Goal: Information Seeking & Learning: Learn about a topic

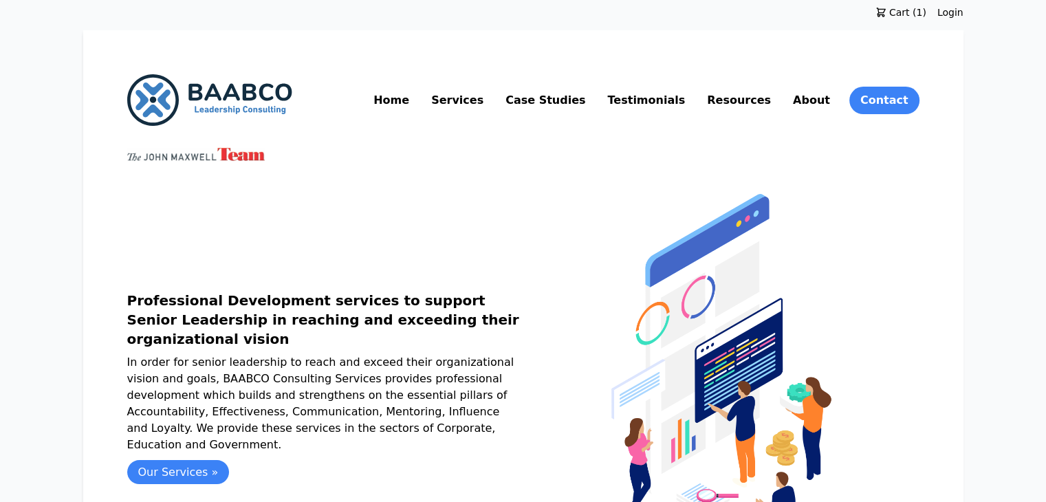
click at [486, 102] on link "Services" at bounding box center [457, 100] width 58 height 22
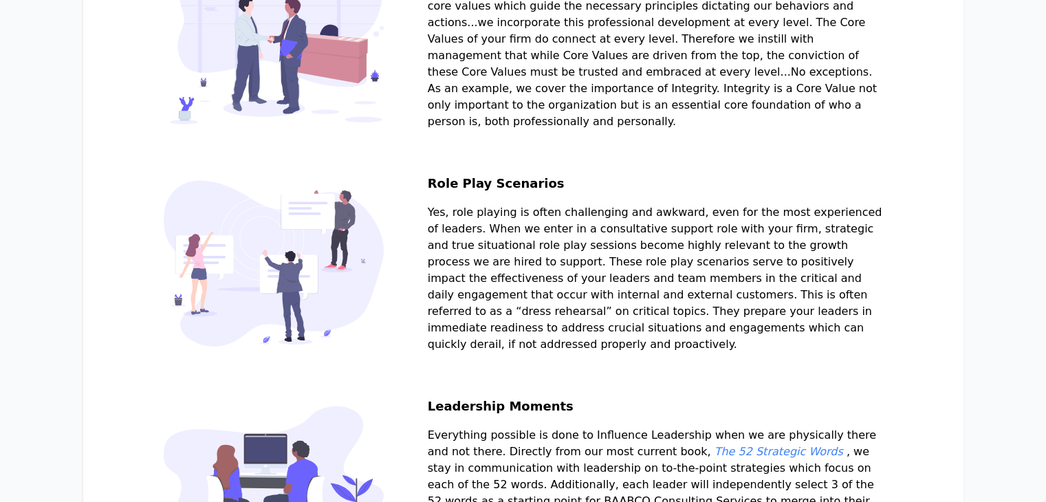
scroll to position [1158, 0]
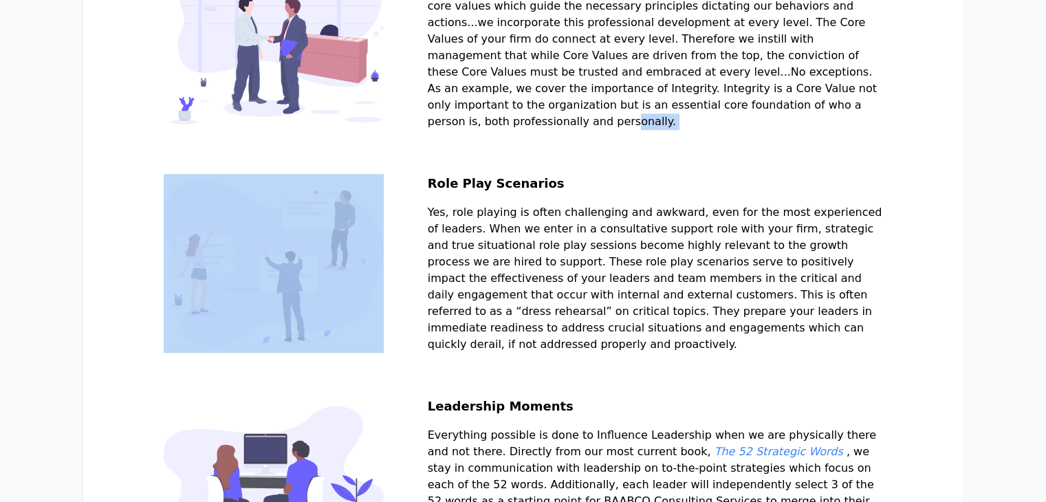
drag, startPoint x: 463, startPoint y: 190, endPoint x: 619, endPoint y: 174, distance: 156.9
click at [465, 189] on h2 "Role Play Scenarios" at bounding box center [655, 189] width 455 height 30
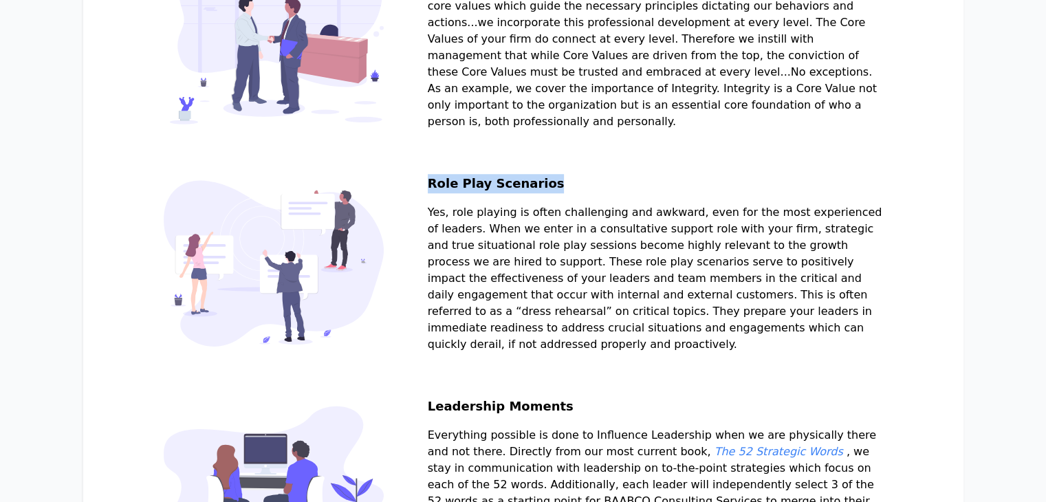
drag, startPoint x: 465, startPoint y: 189, endPoint x: 578, endPoint y: 186, distance: 112.8
click at [578, 186] on h2 "Role Play Scenarios" at bounding box center [655, 189] width 455 height 30
drag, startPoint x: 459, startPoint y: 212, endPoint x: 553, endPoint y: 369, distance: 181.9
click at [553, 369] on section "Role Play Scenarios Yes, role playing is often challenging and awkward, even fo…" at bounding box center [523, 285] width 719 height 223
copy p "Yes, role playing is often challenging and awkward, even for the most experienc…"
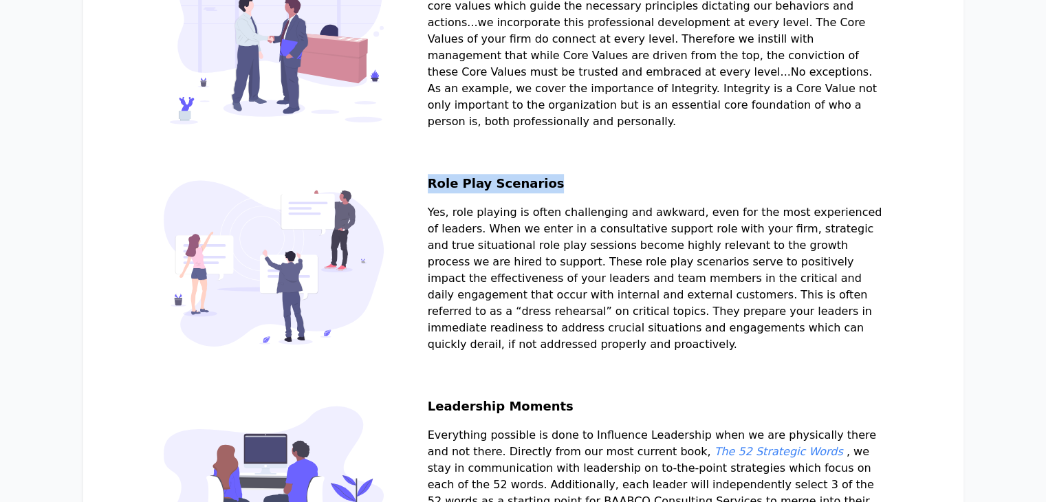
drag, startPoint x: 463, startPoint y: 188, endPoint x: 579, endPoint y: 186, distance: 115.5
click at [579, 186] on h2 "Role Play Scenarios" at bounding box center [655, 189] width 455 height 30
copy h2 "Role Play Scenarios"
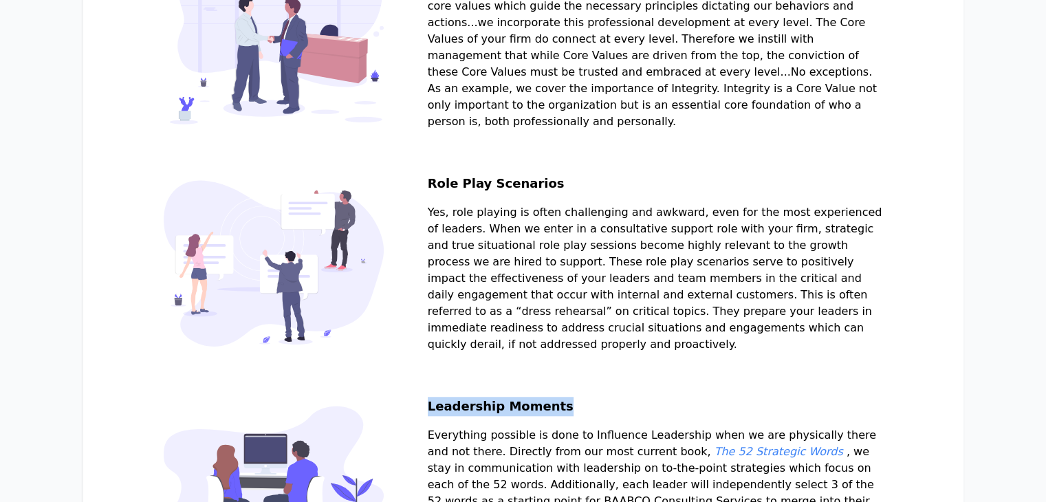
drag, startPoint x: 462, startPoint y: 430, endPoint x: 593, endPoint y: 429, distance: 130.6
click at [593, 427] on h2 "Leadership Moments" at bounding box center [655, 412] width 455 height 30
copy h2 "Leadership Moments"
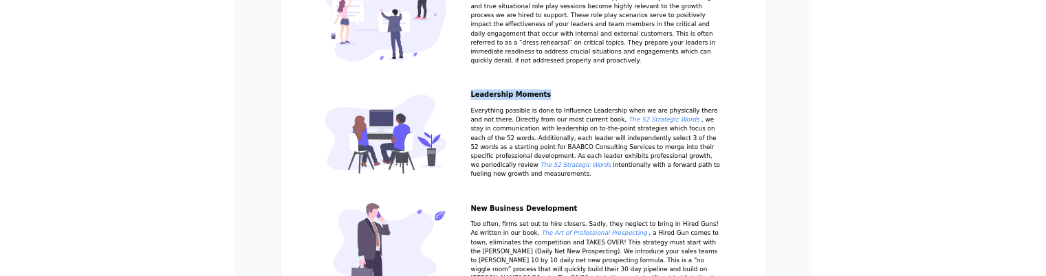
scroll to position [1394, 0]
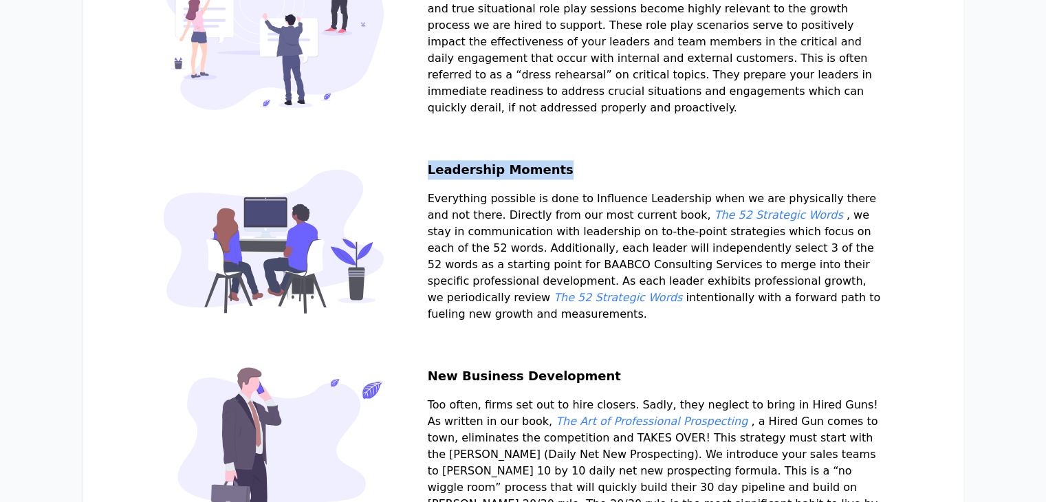
drag, startPoint x: 465, startPoint y: 217, endPoint x: 566, endPoint y: 364, distance: 177.9
click at [566, 364] on section "Leadership Moments Everything possible is done to Influence Leadership when we …" at bounding box center [523, 263] width 719 height 206
copy p "Everything possible is done to Influence Leadership when we are physically ther…"
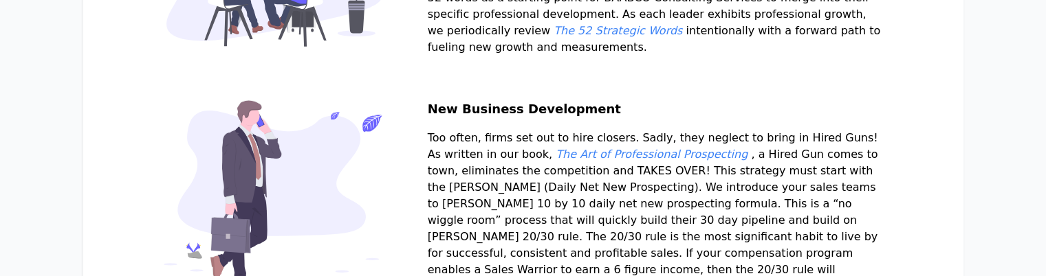
scroll to position [1667, 0]
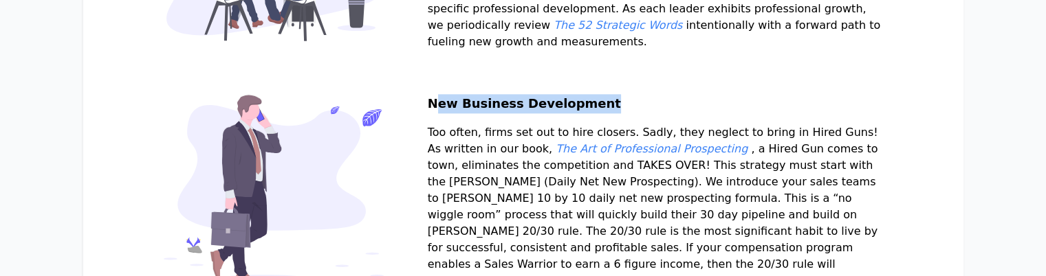
drag, startPoint x: 468, startPoint y: 138, endPoint x: 627, endPoint y: 144, distance: 159.6
click at [627, 124] on h2 "New Business Development" at bounding box center [655, 109] width 455 height 30
drag, startPoint x: 459, startPoint y: 138, endPoint x: 639, endPoint y: 130, distance: 180.3
click at [639, 130] on section "New Business Development Too often, firms set out to hire closers. Sadly, they …" at bounding box center [523, 217] width 719 height 246
copy h2 "New Business Development"
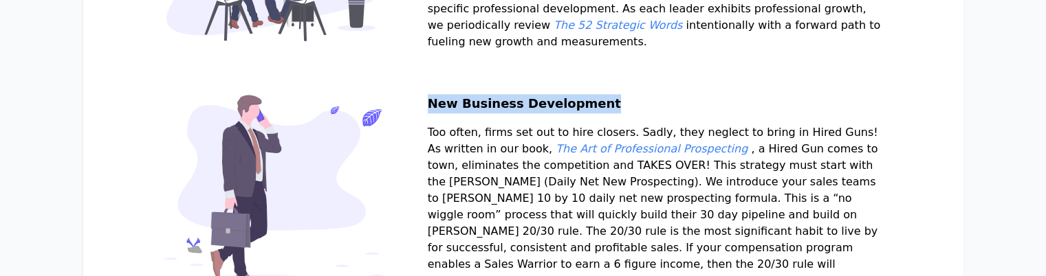
copy h2 "New Business Development"
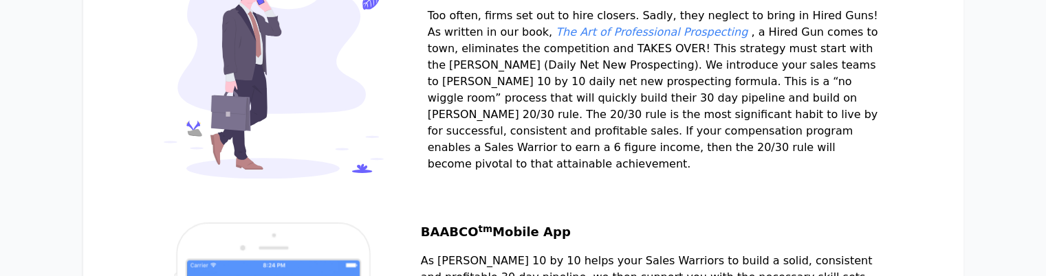
scroll to position [1784, 0]
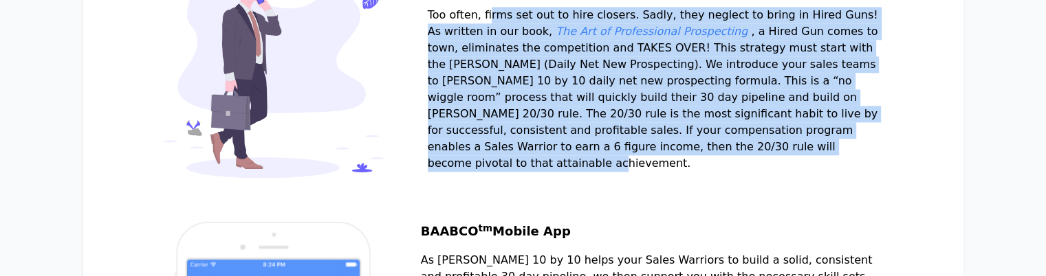
drag, startPoint x: 459, startPoint y: 47, endPoint x: 617, endPoint y: 204, distance: 222.7
click at [617, 204] on section "New Business Development Too often, firms set out to hire closers. Sadly, they …" at bounding box center [523, 100] width 719 height 246
copy p "Too often, firms set out to hire closers. Sadly, they neglect to bring in Hired…"
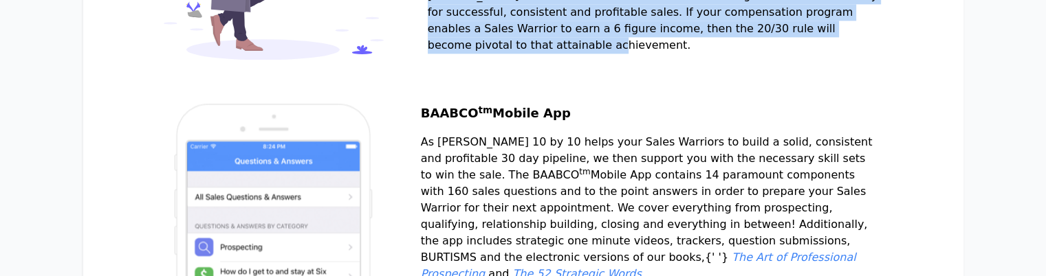
drag, startPoint x: 523, startPoint y: 149, endPoint x: 613, endPoint y: 151, distance: 90.8
click at [613, 134] on h2 "BAABCO tm Mobile App" at bounding box center [648, 119] width 455 height 30
copy h2 "Mobile App"
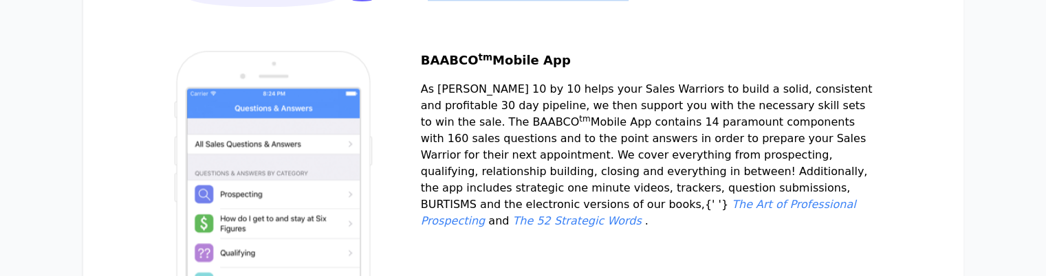
scroll to position [1955, 0]
drag, startPoint x: 457, startPoint y: 102, endPoint x: 625, endPoint y: 97, distance: 168.5
click at [625, 82] on h2 "BAABCO tm Mobile App" at bounding box center [648, 67] width 455 height 30
copy h2 "BAABCO tm Mobile App"
click at [487, 82] on h2 "BAABCO tm Mobile App" at bounding box center [648, 67] width 455 height 30
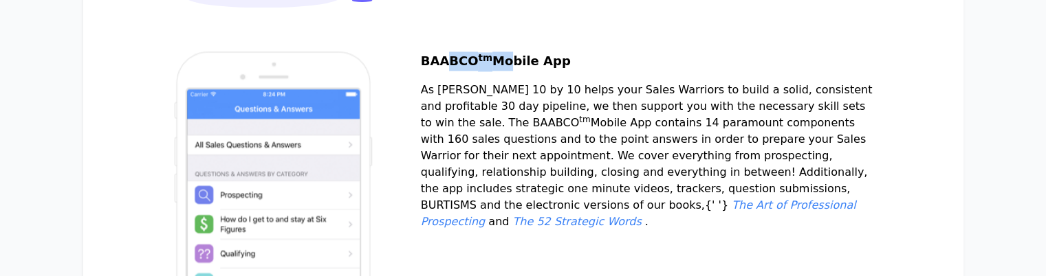
drag, startPoint x: 477, startPoint y: 105, endPoint x: 527, endPoint y: 100, distance: 50.4
click at [527, 82] on h2 "BAABCO tm Mobile App" at bounding box center [648, 67] width 455 height 30
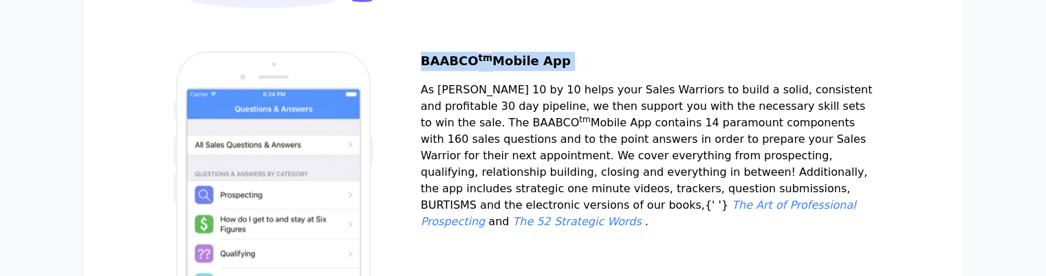
click at [537, 82] on h2 "BAABCO tm Mobile App" at bounding box center [648, 67] width 455 height 30
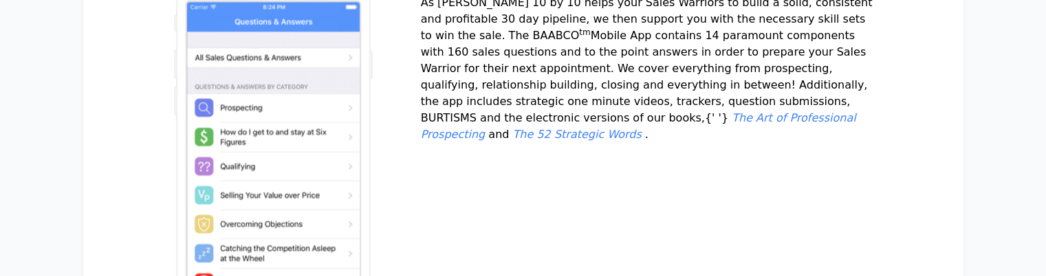
scroll to position [2041, 0]
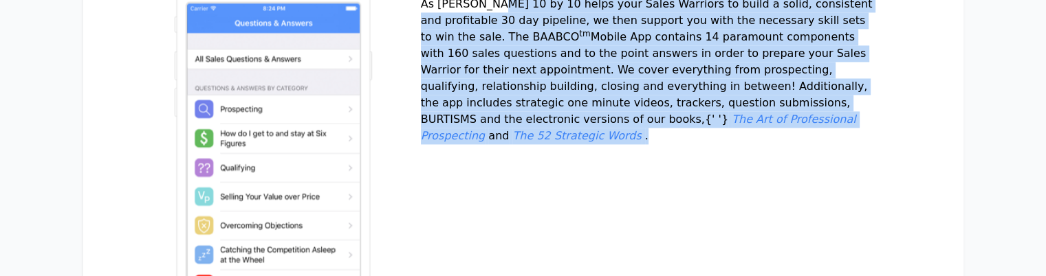
drag, startPoint x: 454, startPoint y: 40, endPoint x: 864, endPoint y: 173, distance: 430.7
click at [567, 195] on div "BAABCO tm Mobile App As [PERSON_NAME] 10 by 10 helps your Sales Warriors to bui…" at bounding box center [648, 171] width 455 height 410
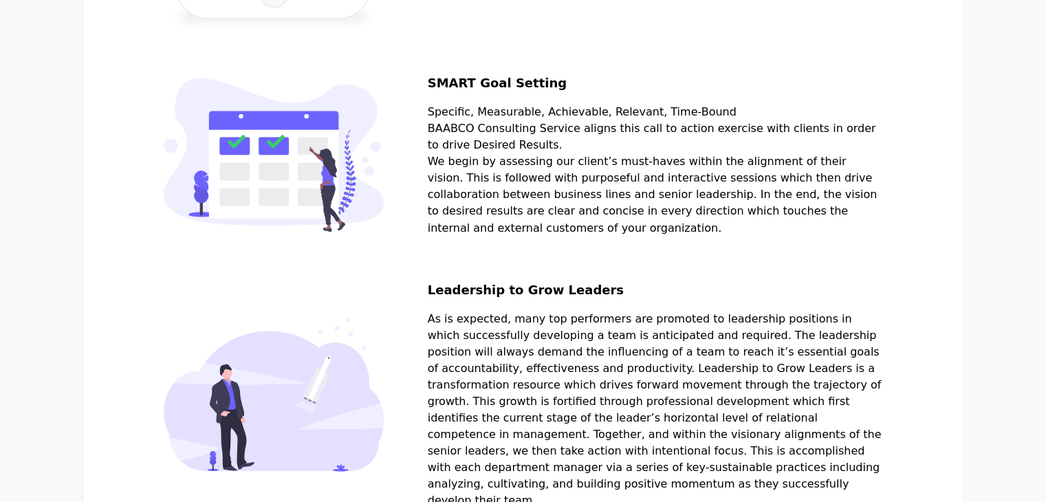
scroll to position [2386, 0]
drag, startPoint x: 466, startPoint y: 116, endPoint x: 611, endPoint y: 133, distance: 146.0
click at [611, 105] on h2 "SMART Goal Setting" at bounding box center [655, 89] width 455 height 30
drag, startPoint x: 448, startPoint y: 113, endPoint x: 637, endPoint y: 121, distance: 189.2
click at [637, 121] on section "SMART Goal Setting Specific, Measurable, Achievable, Relevant, Time-Bound BAABC…" at bounding box center [523, 177] width 719 height 206
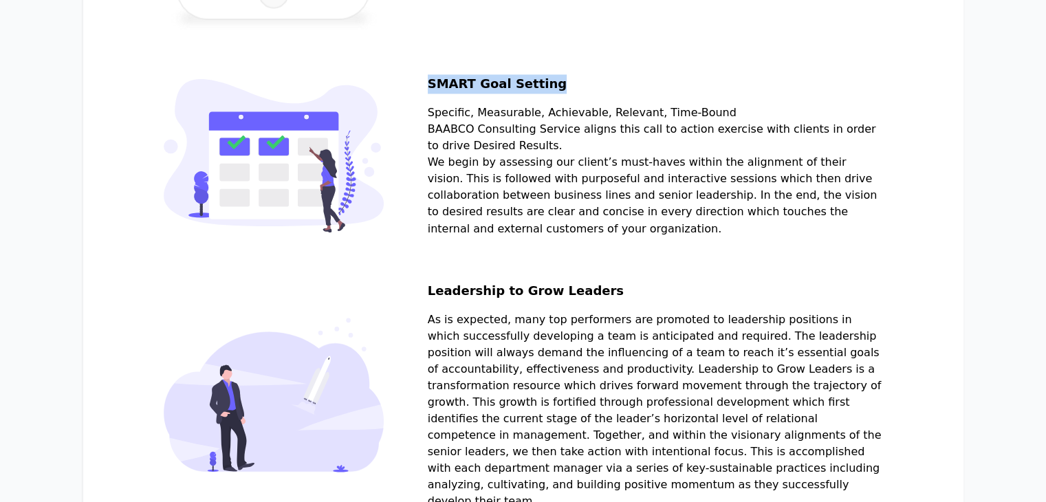
drag, startPoint x: 463, startPoint y: 149, endPoint x: 798, endPoint y: 267, distance: 354.4
click at [798, 237] on div "SMART Goal Setting Specific, Measurable, Achievable, Relevant, Time-Bound BAABC…" at bounding box center [655, 155] width 455 height 162
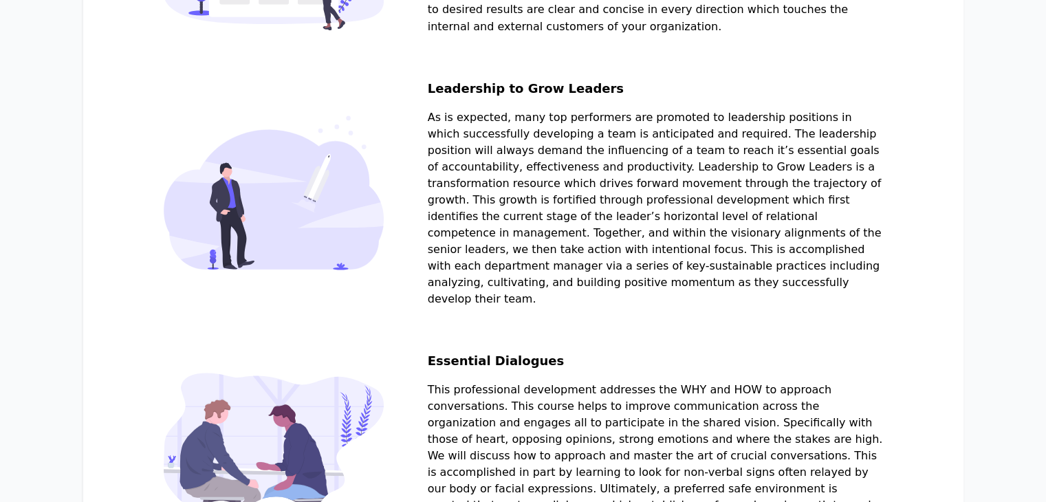
scroll to position [2593, 0]
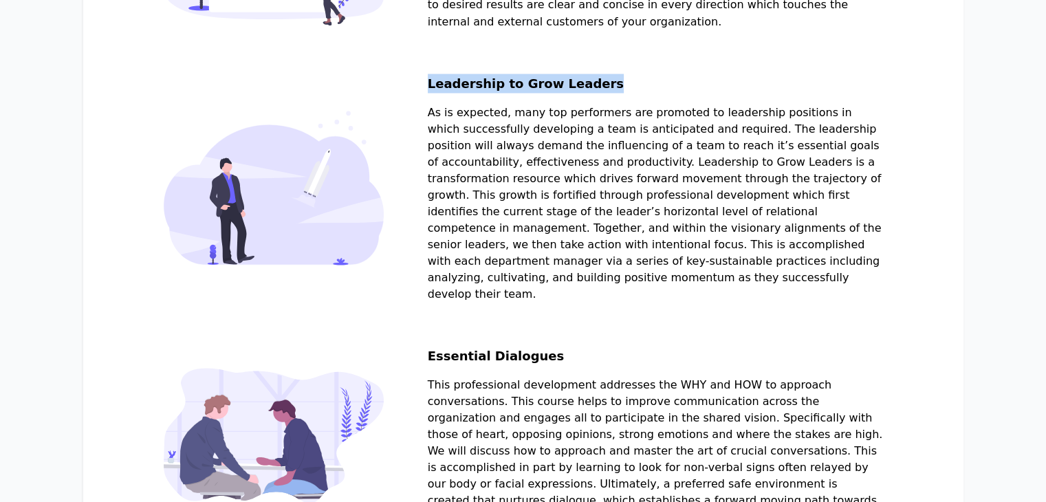
drag, startPoint x: 461, startPoint y: 119, endPoint x: 668, endPoint y: 129, distance: 207.2
click at [668, 129] on section "Leadership to Grow Leaders" at bounding box center [523, 210] width 719 height 272
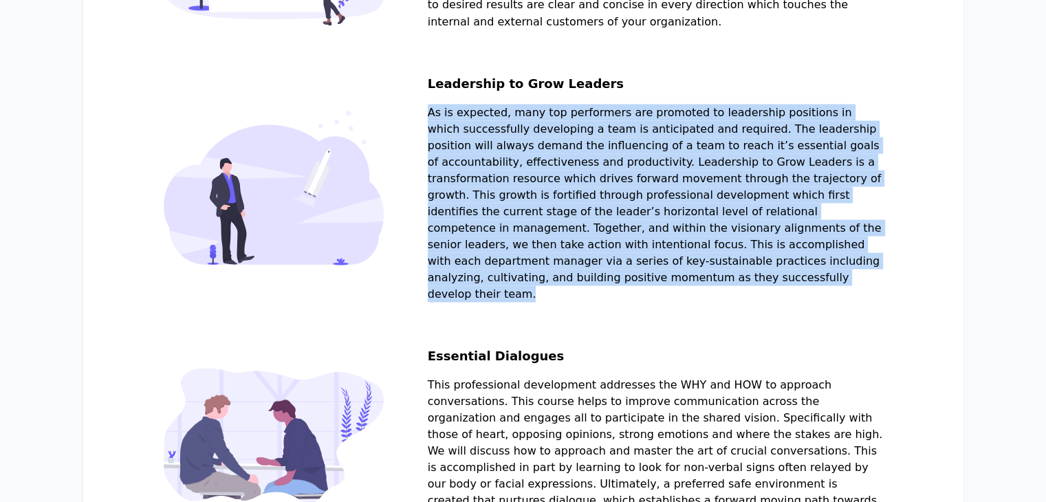
drag, startPoint x: 463, startPoint y: 149, endPoint x: 738, endPoint y: 333, distance: 331.0
click at [738, 302] on p at bounding box center [655, 203] width 455 height 198
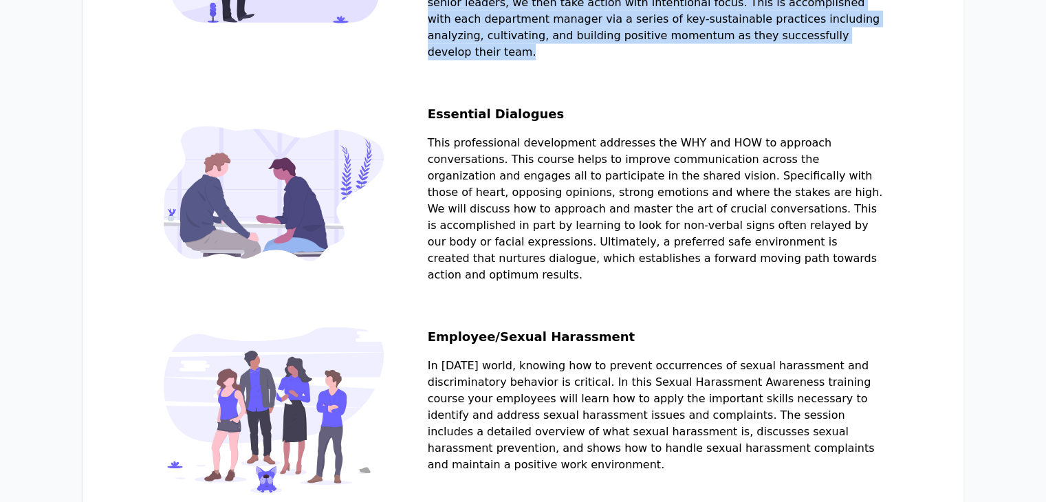
scroll to position [2833, 0]
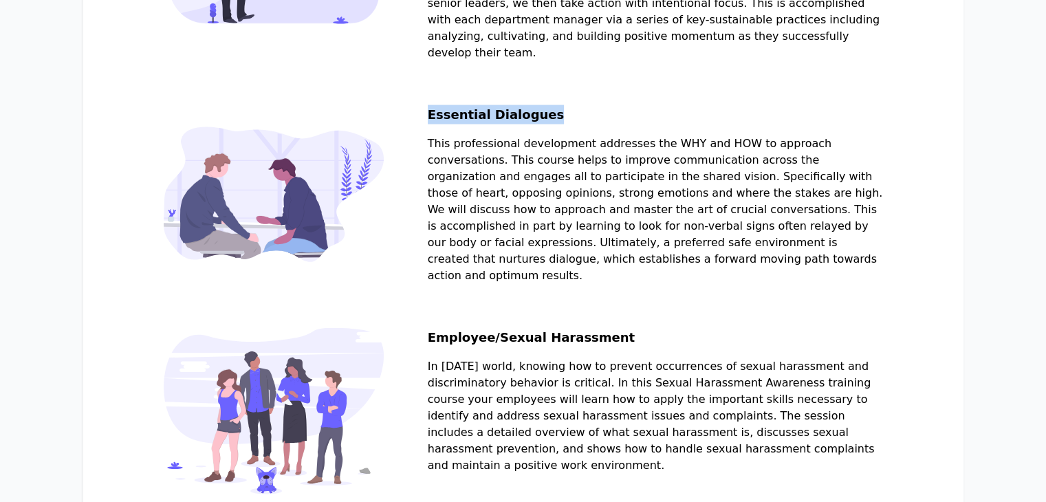
drag, startPoint x: 464, startPoint y: 150, endPoint x: 587, endPoint y: 155, distance: 123.2
click at [587, 135] on h2 "Essential Dialogues" at bounding box center [655, 120] width 455 height 30
drag, startPoint x: 459, startPoint y: 173, endPoint x: 723, endPoint y: 332, distance: 307.9
click at [723, 328] on section "Essential Dialogues This professional development addresses the WHY and HOW to …" at bounding box center [523, 216] width 719 height 223
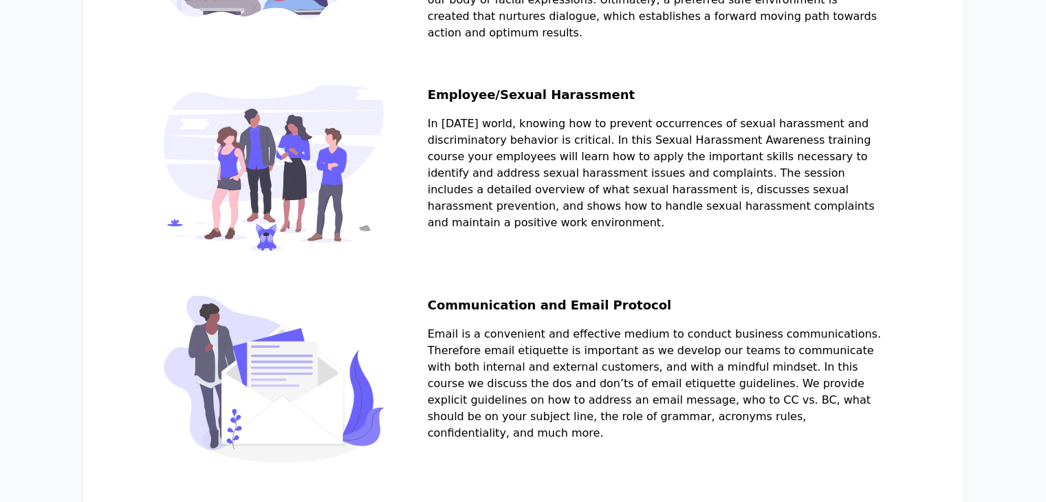
scroll to position [3077, 0]
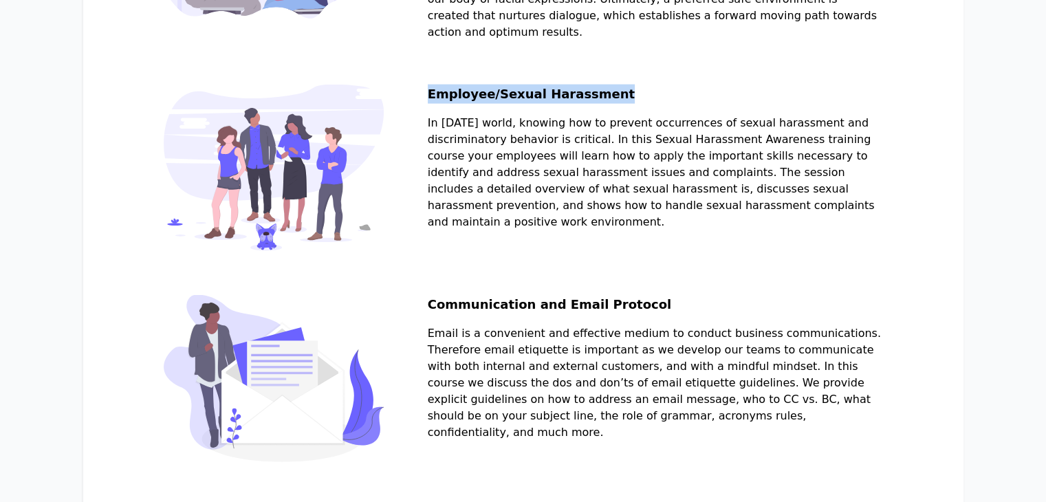
drag, startPoint x: 462, startPoint y: 131, endPoint x: 674, endPoint y: 133, distance: 211.8
drag, startPoint x: 461, startPoint y: 157, endPoint x: 755, endPoint y: 267, distance: 313.3
click at [755, 267] on section "Employee/Sexual Harassment In [DATE] world, knowing how to prevent occurrences …" at bounding box center [523, 190] width 719 height 210
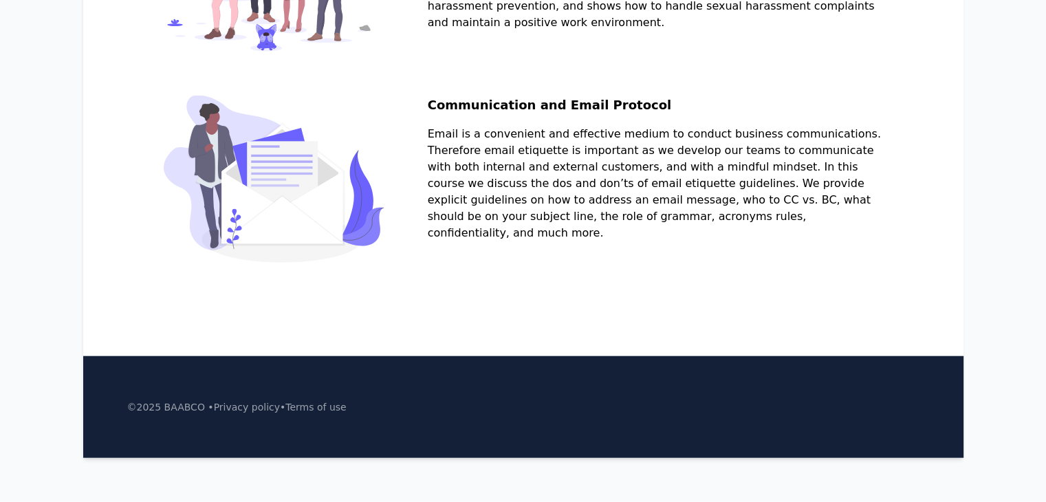
scroll to position [3312, 0]
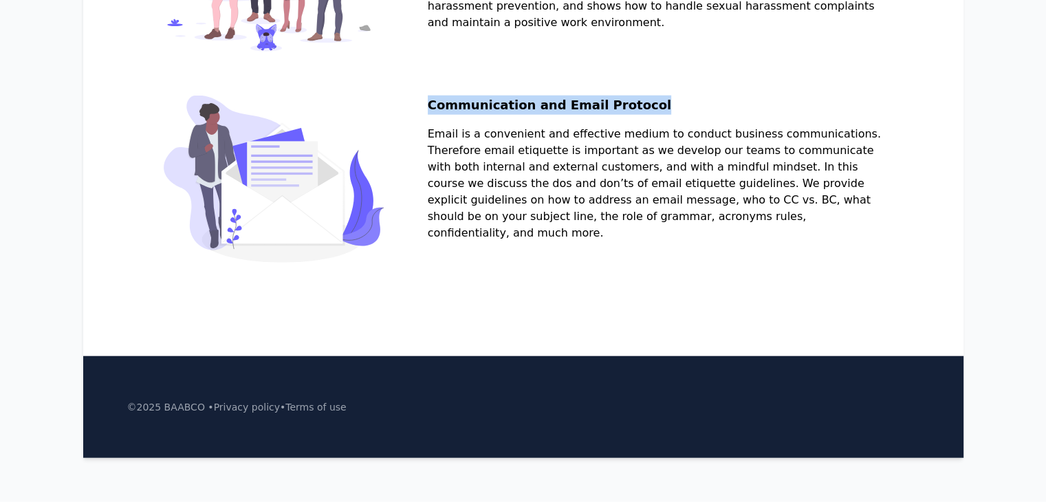
drag, startPoint x: 465, startPoint y: 105, endPoint x: 685, endPoint y: 98, distance: 220.1
click at [685, 98] on h2 "Communication and Email Protocol" at bounding box center [655, 111] width 455 height 30
drag, startPoint x: 463, startPoint y: 135, endPoint x: 773, endPoint y: 245, distance: 328.4
click at [773, 245] on div "Communication and Email Protocol Email is a convenient and effective medium to …" at bounding box center [655, 179] width 455 height 167
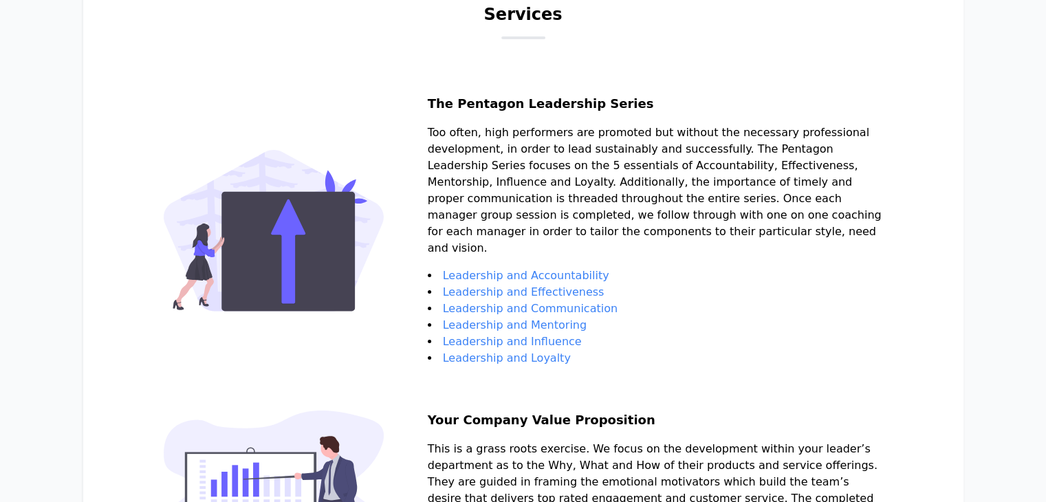
scroll to position [0, 0]
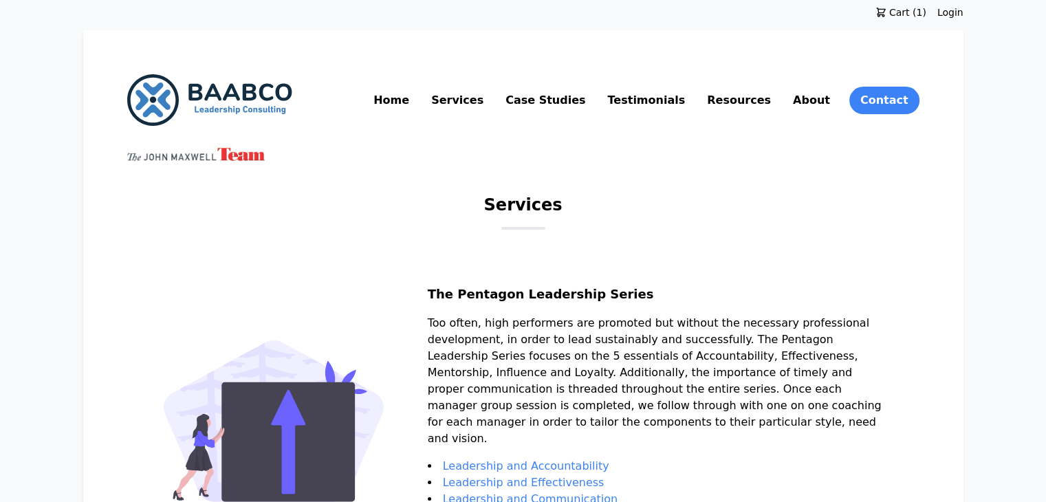
click at [588, 98] on link "Case Studies" at bounding box center [545, 100] width 85 height 22
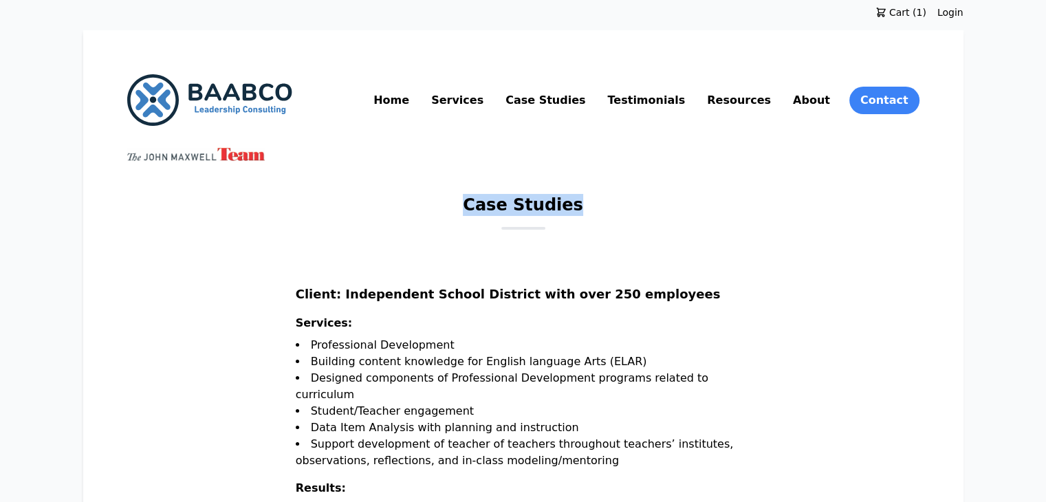
drag, startPoint x: 470, startPoint y: 199, endPoint x: 659, endPoint y: 210, distance: 189.4
click at [659, 210] on div "Case Studies" at bounding box center [523, 212] width 792 height 36
copy h1 "Case Studies"
drag, startPoint x: 646, startPoint y: 92, endPoint x: 712, endPoint y: 103, distance: 66.9
click at [712, 103] on nav "Home Services Case Studies Testimonials Resources About Contact" at bounding box center [645, 101] width 548 height 28
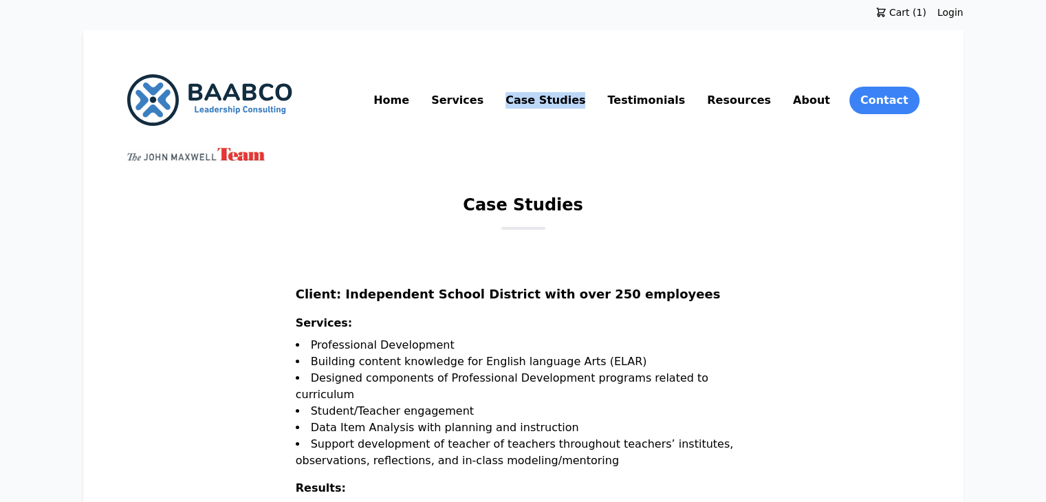
copy link "Case Studies"
drag, startPoint x: 472, startPoint y: 208, endPoint x: 589, endPoint y: 213, distance: 117.7
click at [589, 213] on div "Case Studies" at bounding box center [523, 212] width 792 height 36
copy h1 "Case Studies"
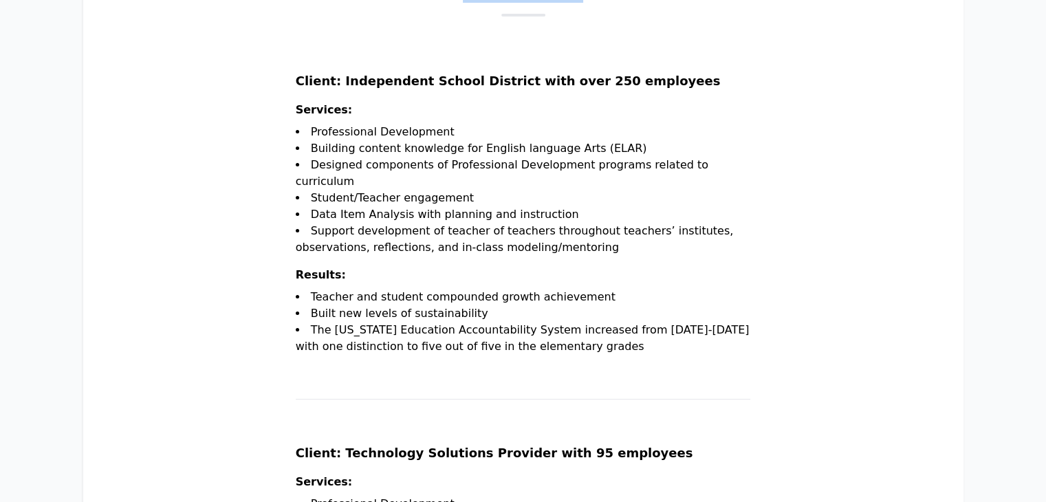
scroll to position [214, 0]
click at [338, 76] on h2 "Client: Independent School District with over 250 employees" at bounding box center [523, 86] width 455 height 30
drag, startPoint x: 370, startPoint y: 82, endPoint x: 487, endPoint y: 80, distance: 116.9
click at [487, 80] on h2 "Client: Independent School District with over 250 employees" at bounding box center [523, 86] width 455 height 30
copy h2 "Independent School"
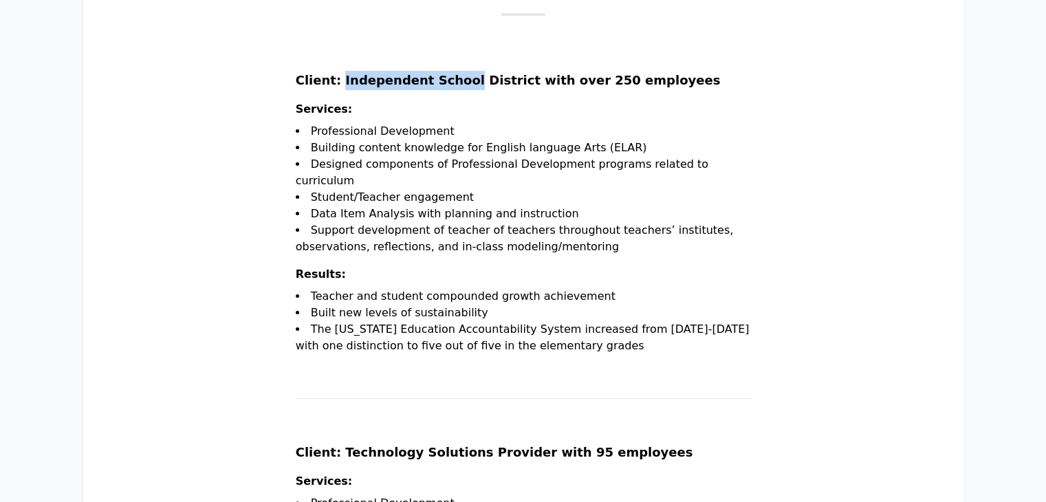
drag, startPoint x: 331, startPoint y: 112, endPoint x: 630, endPoint y: 365, distance: 391.2
click at [630, 365] on section "Client: Independent School District with over 250 employees Services: Professio…" at bounding box center [523, 235] width 455 height 328
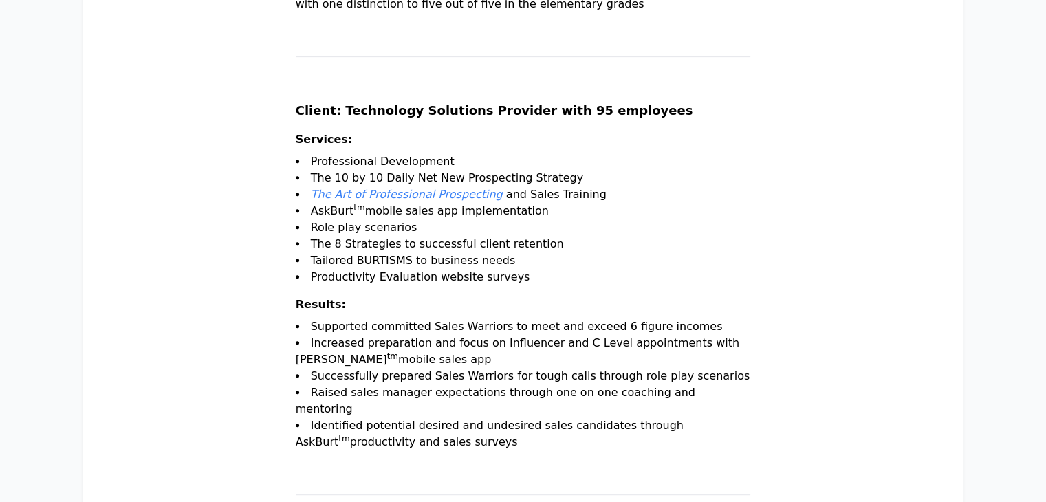
scroll to position [558, 0]
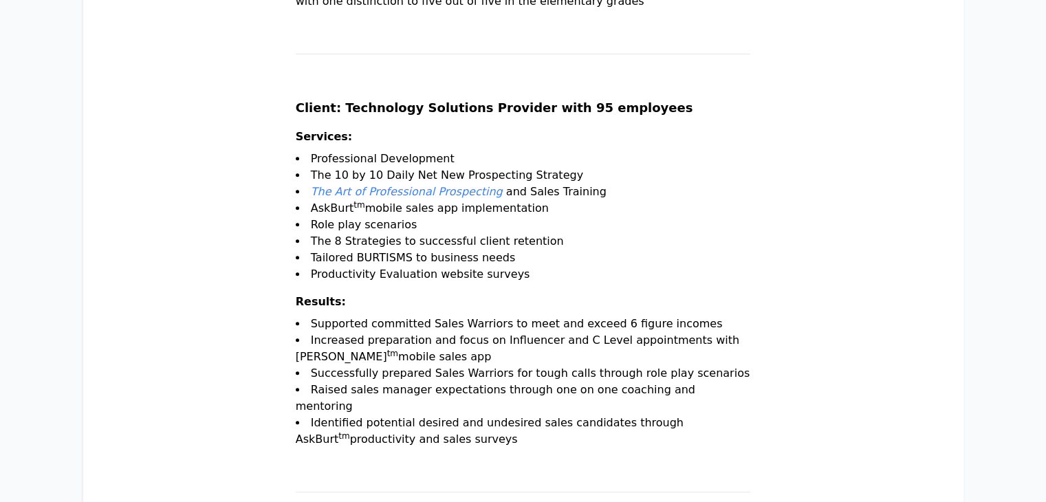
copy section "Services: Professional Development Building content knowledge for English langu…"
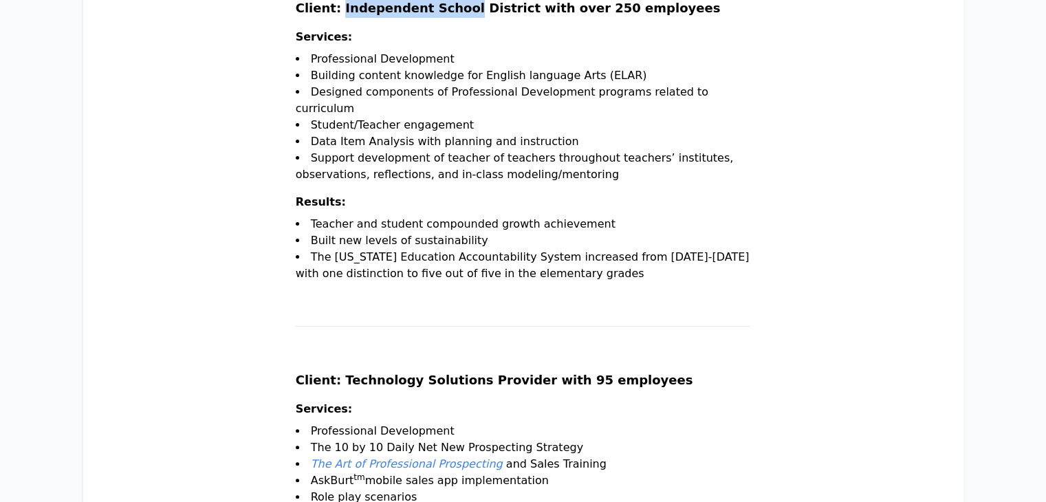
scroll to position [283, 0]
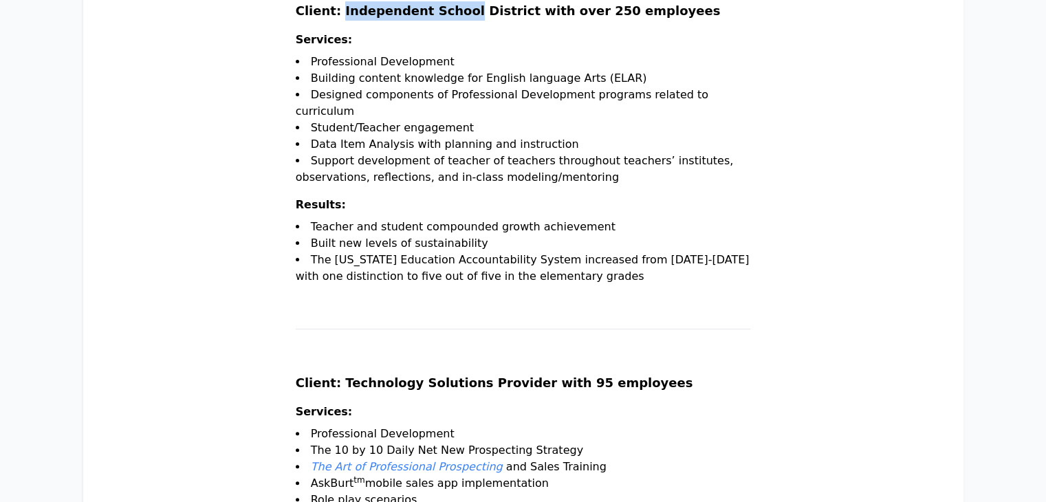
click at [688, 195] on ul "Professional Development Building content knowledge for English language Arts (…" at bounding box center [523, 125] width 455 height 143
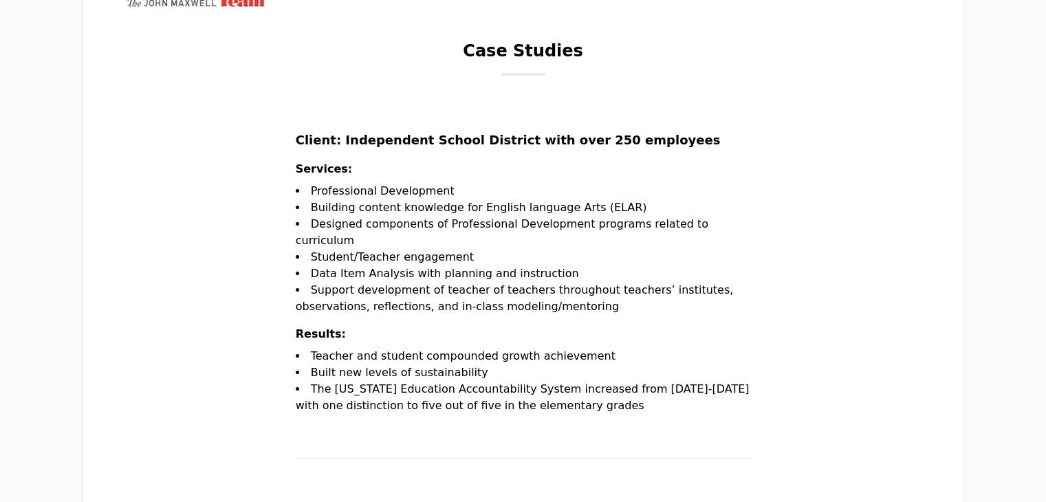
scroll to position [0, 0]
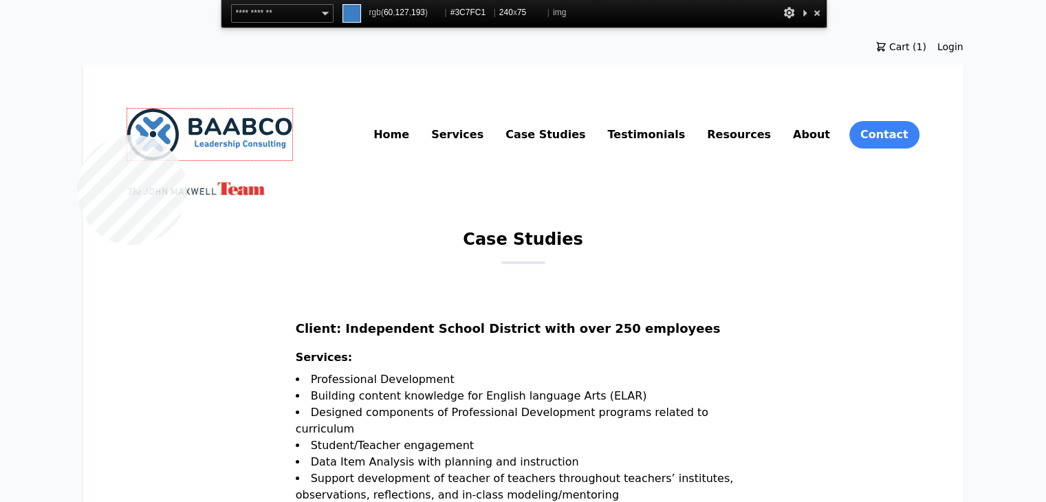
click at [127, 135] on img at bounding box center [209, 135] width 165 height 52
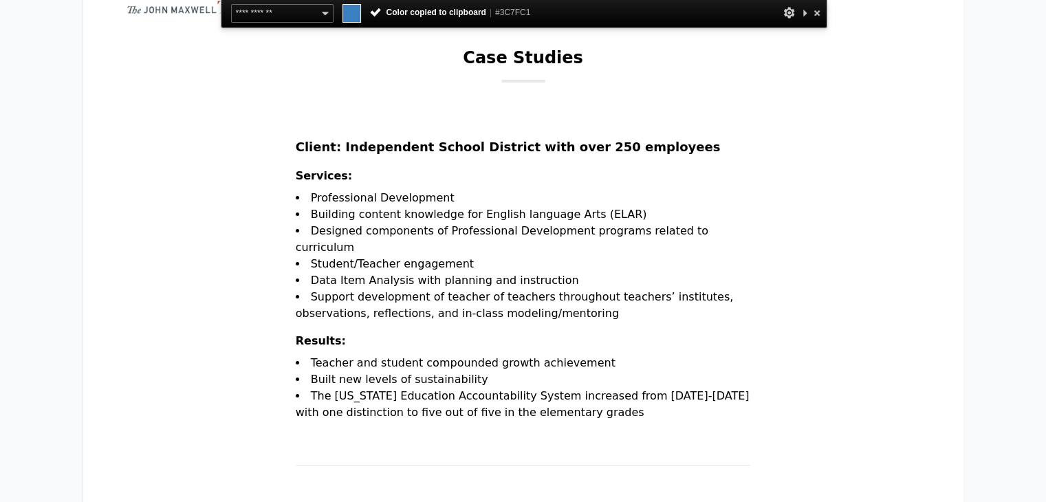
scroll to position [182, 0]
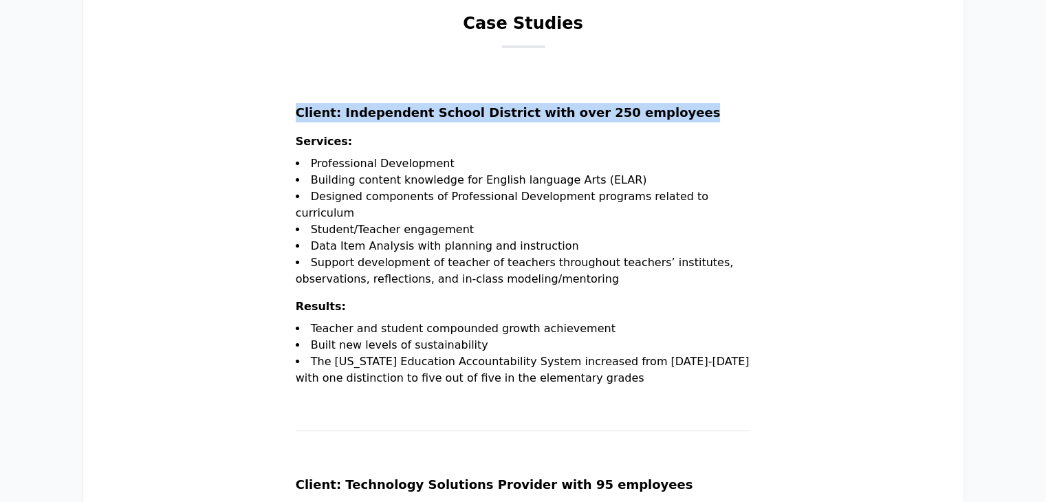
drag, startPoint x: 329, startPoint y: 114, endPoint x: 702, endPoint y: 113, distance: 373.3
copy h2 "Client: Independent School District with over 250 employees"
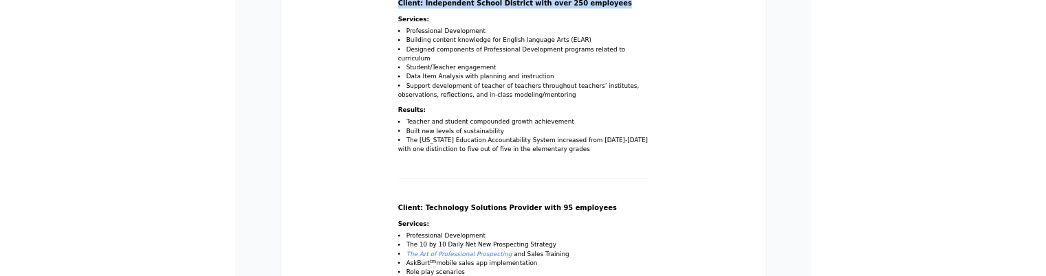
scroll to position [248, 0]
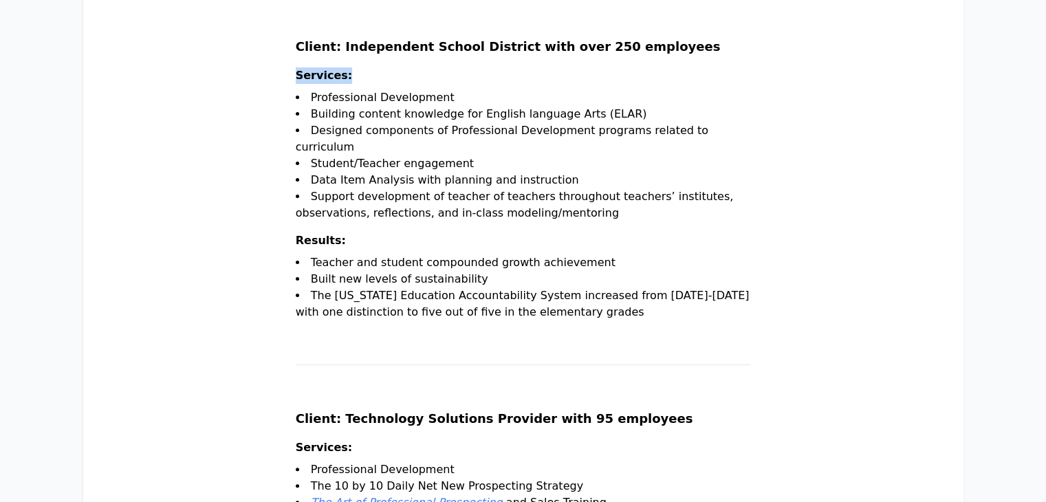
drag, startPoint x: 329, startPoint y: 78, endPoint x: 422, endPoint y: 68, distance: 93.3
copy h3 "Services:"
drag, startPoint x: 348, startPoint y: 99, endPoint x: 652, endPoint y: 207, distance: 323.1
click at [652, 207] on ul "Professional Development Building content knowledge for English language Arts (…" at bounding box center [523, 160] width 455 height 143
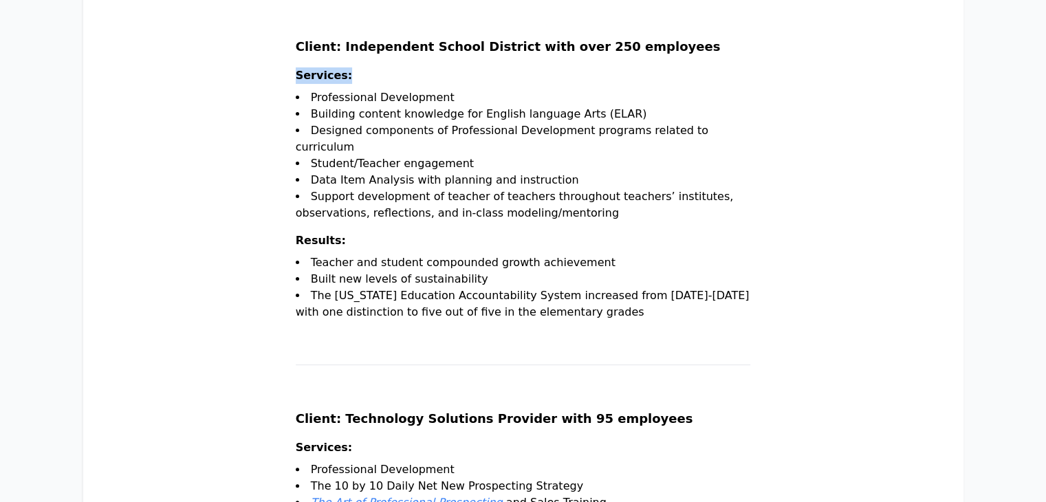
click at [517, 199] on li "Support development of teacher of teachers throughout teachers’ institutes, obs…" at bounding box center [523, 204] width 455 height 33
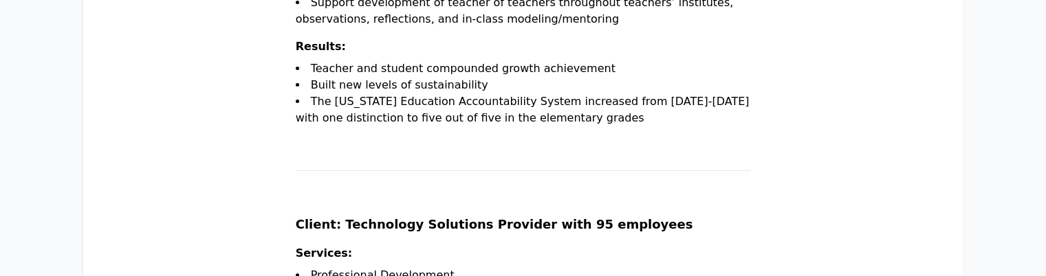
scroll to position [443, 0]
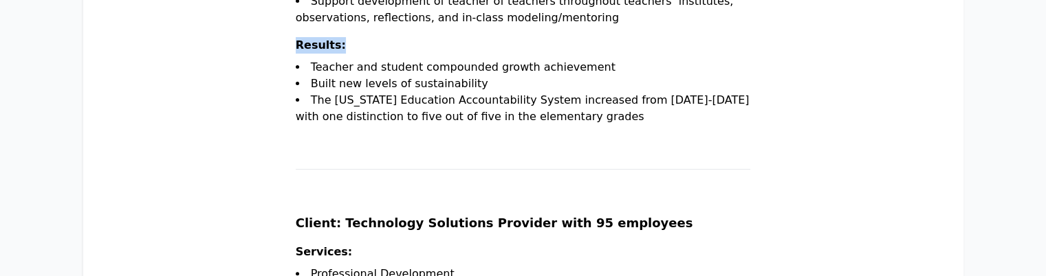
drag, startPoint x: 330, startPoint y: 47, endPoint x: 385, endPoint y: 51, distance: 55.1
click at [385, 51] on h3 "Results:" at bounding box center [523, 48] width 455 height 22
copy h3 "Results:"
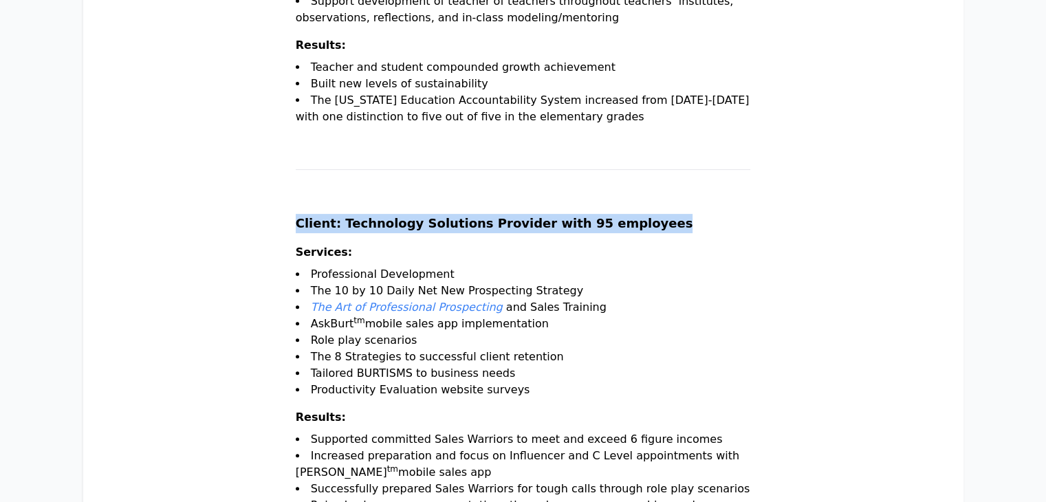
drag, startPoint x: 330, startPoint y: 220, endPoint x: 715, endPoint y: 234, distance: 385.3
copy h2 "Client: Technology Solutions Provider with 95 employees"
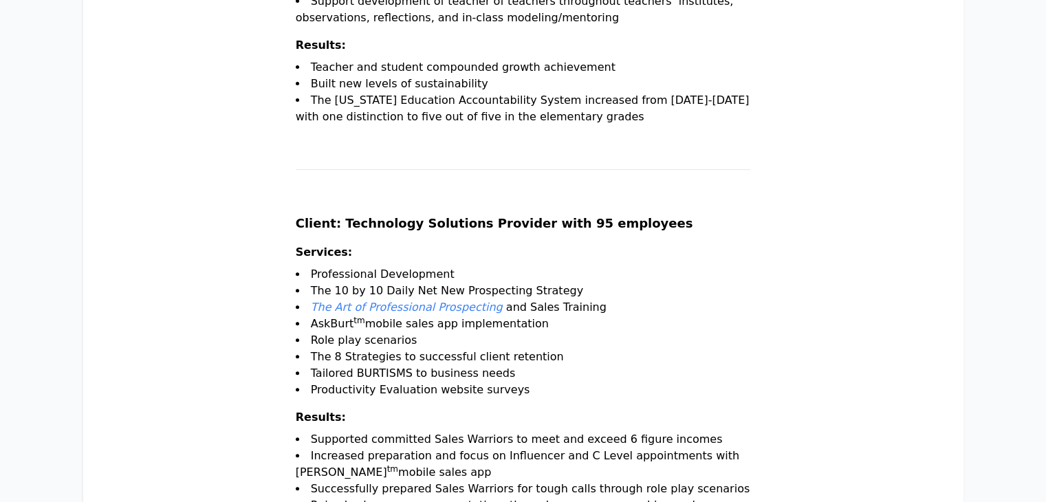
click at [351, 278] on li "Professional Development" at bounding box center [523, 274] width 455 height 17
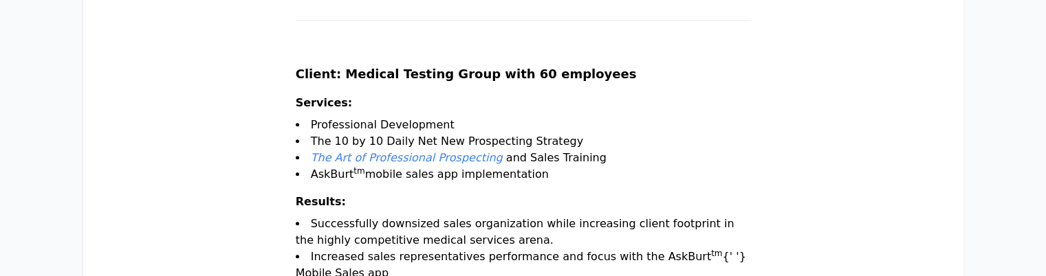
scroll to position [1518, 0]
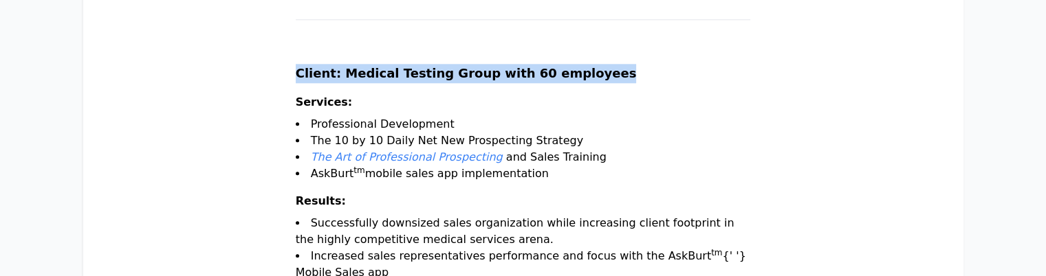
drag, startPoint x: 331, startPoint y: 105, endPoint x: 663, endPoint y: 102, distance: 332.1
click at [663, 94] on h2 "Client: Medical Testing Group with 60 employees" at bounding box center [523, 79] width 455 height 30
copy h2 "Client: Medical Testing Group with 60 employees"
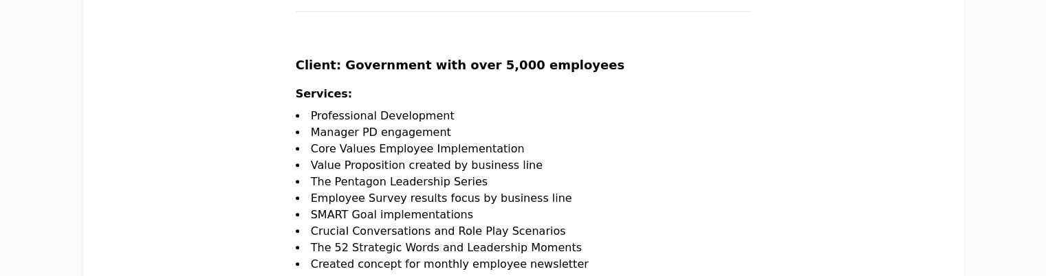
scroll to position [1048, 0]
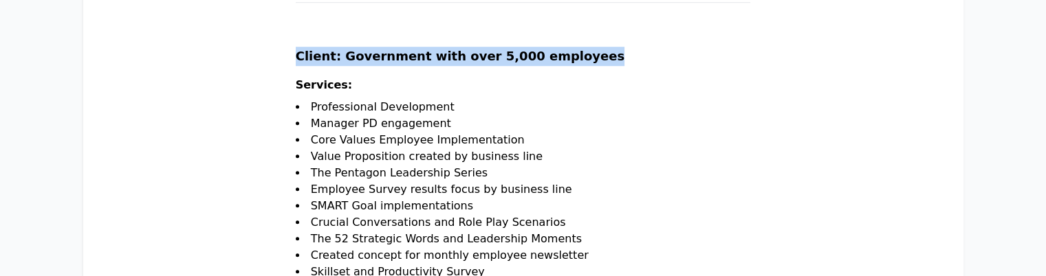
drag, startPoint x: 331, startPoint y: 72, endPoint x: 620, endPoint y: 61, distance: 289.7
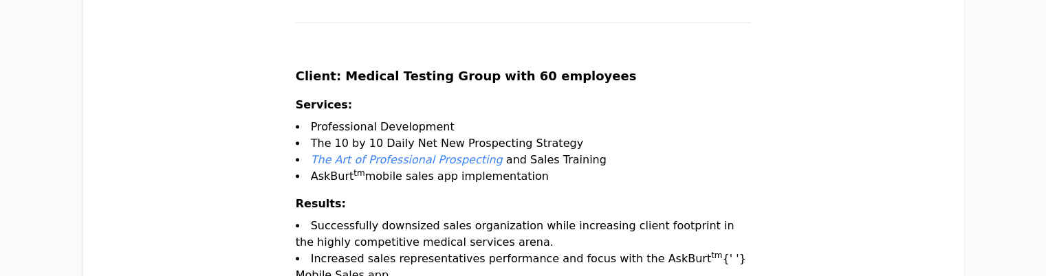
scroll to position [1522, 0]
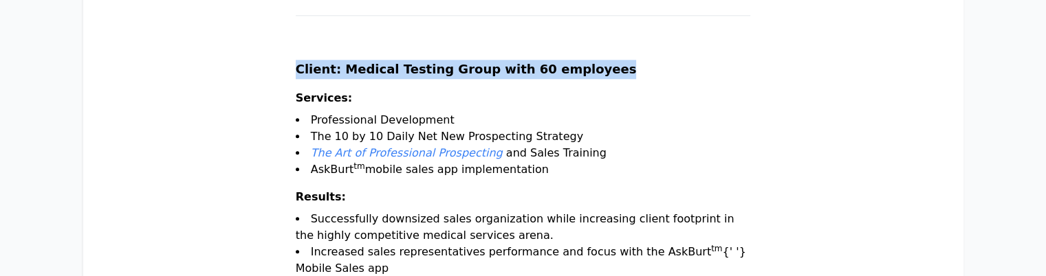
drag, startPoint x: 330, startPoint y: 105, endPoint x: 645, endPoint y: 106, distance: 314.9
click at [645, 90] on h2 "Client: Medical Testing Group with 60 employees" at bounding box center [523, 75] width 455 height 30
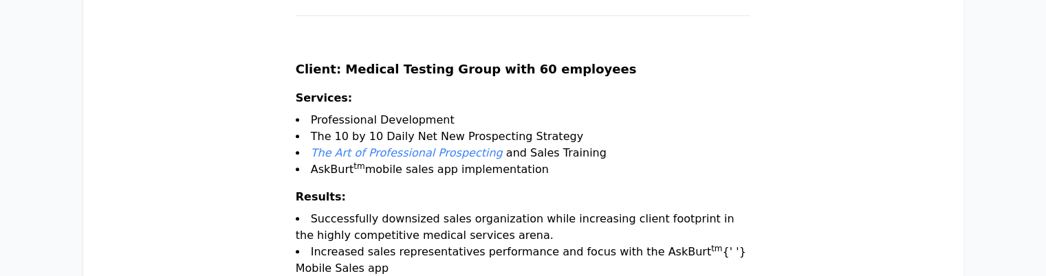
click at [373, 129] on li "Professional Development" at bounding box center [523, 120] width 455 height 17
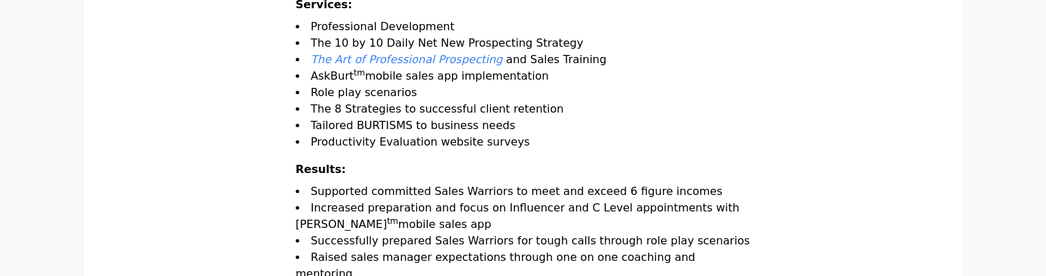
scroll to position [557, 0]
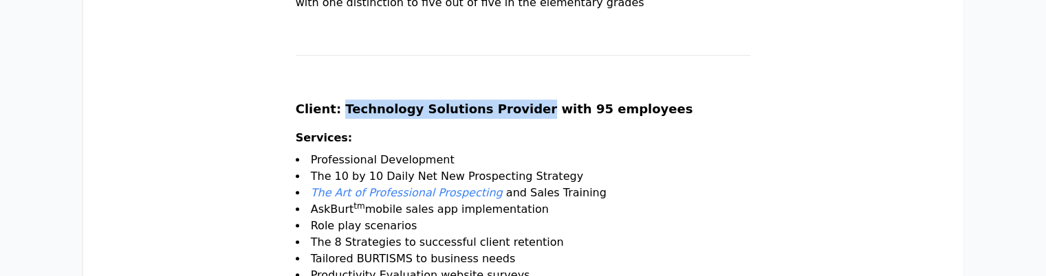
drag, startPoint x: 372, startPoint y: 106, endPoint x: 547, endPoint y: 110, distance: 174.7
click at [547, 110] on h2 "Client: Technology Solutions Provider with 95 employees" at bounding box center [523, 115] width 455 height 30
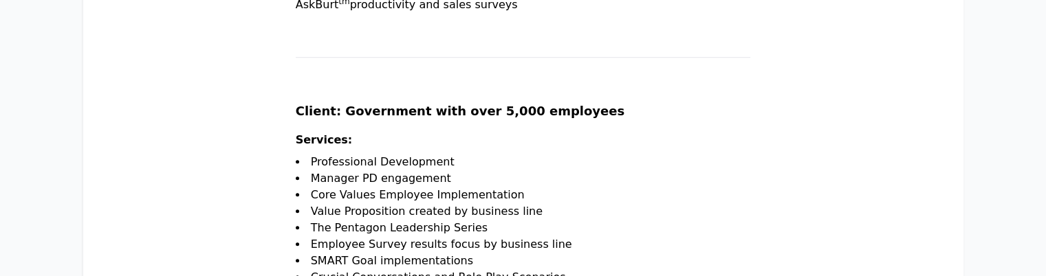
scroll to position [1004, 0]
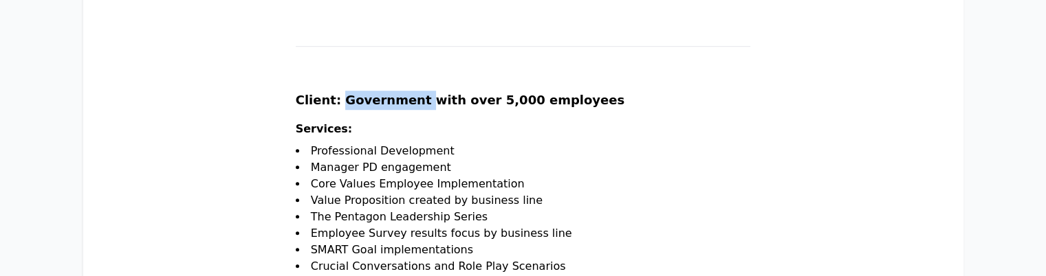
drag, startPoint x: 373, startPoint y: 116, endPoint x: 446, endPoint y: 118, distance: 72.2
click at [446, 118] on h2 "Client: Government with over 5,000 employees" at bounding box center [523, 106] width 455 height 30
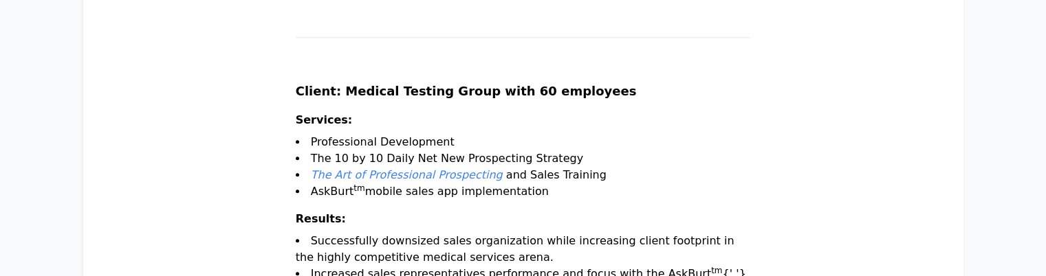
scroll to position [1587, 0]
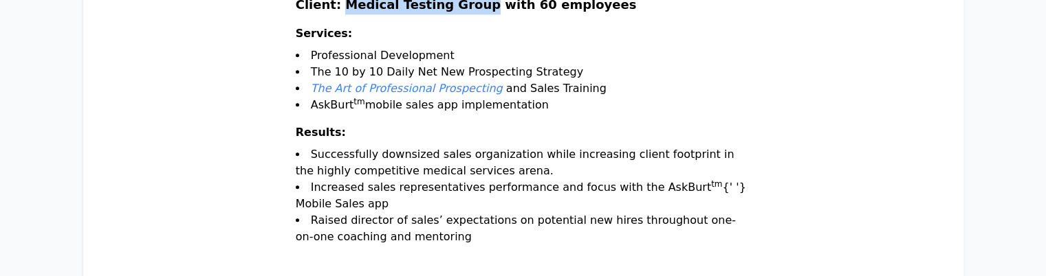
drag, startPoint x: 374, startPoint y: 36, endPoint x: 499, endPoint y: 37, distance: 125.1
click at [499, 25] on h2 "Client: Medical Testing Group with 60 employees" at bounding box center [523, 10] width 455 height 30
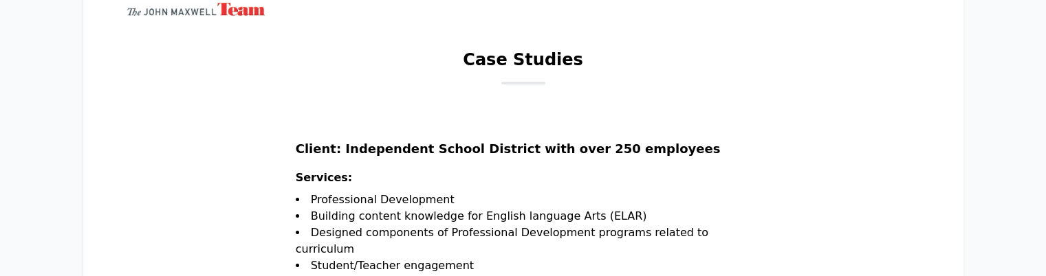
scroll to position [0, 0]
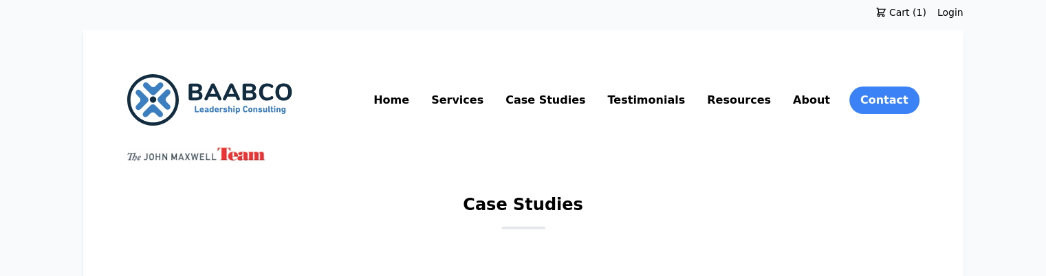
click at [773, 105] on link "Resources" at bounding box center [738, 100] width 69 height 22
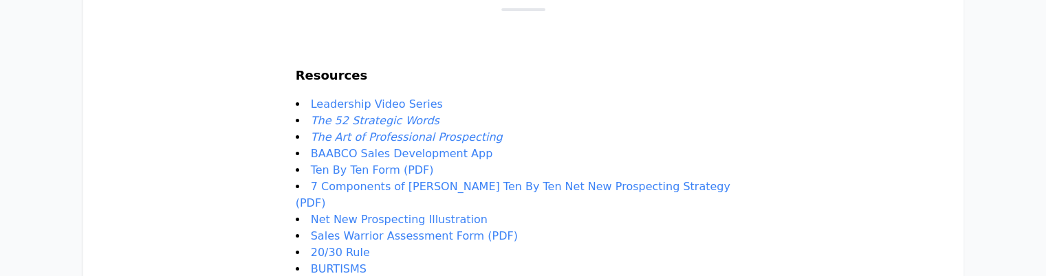
scroll to position [217, 0]
